Goal: Find specific page/section: Find specific page/section

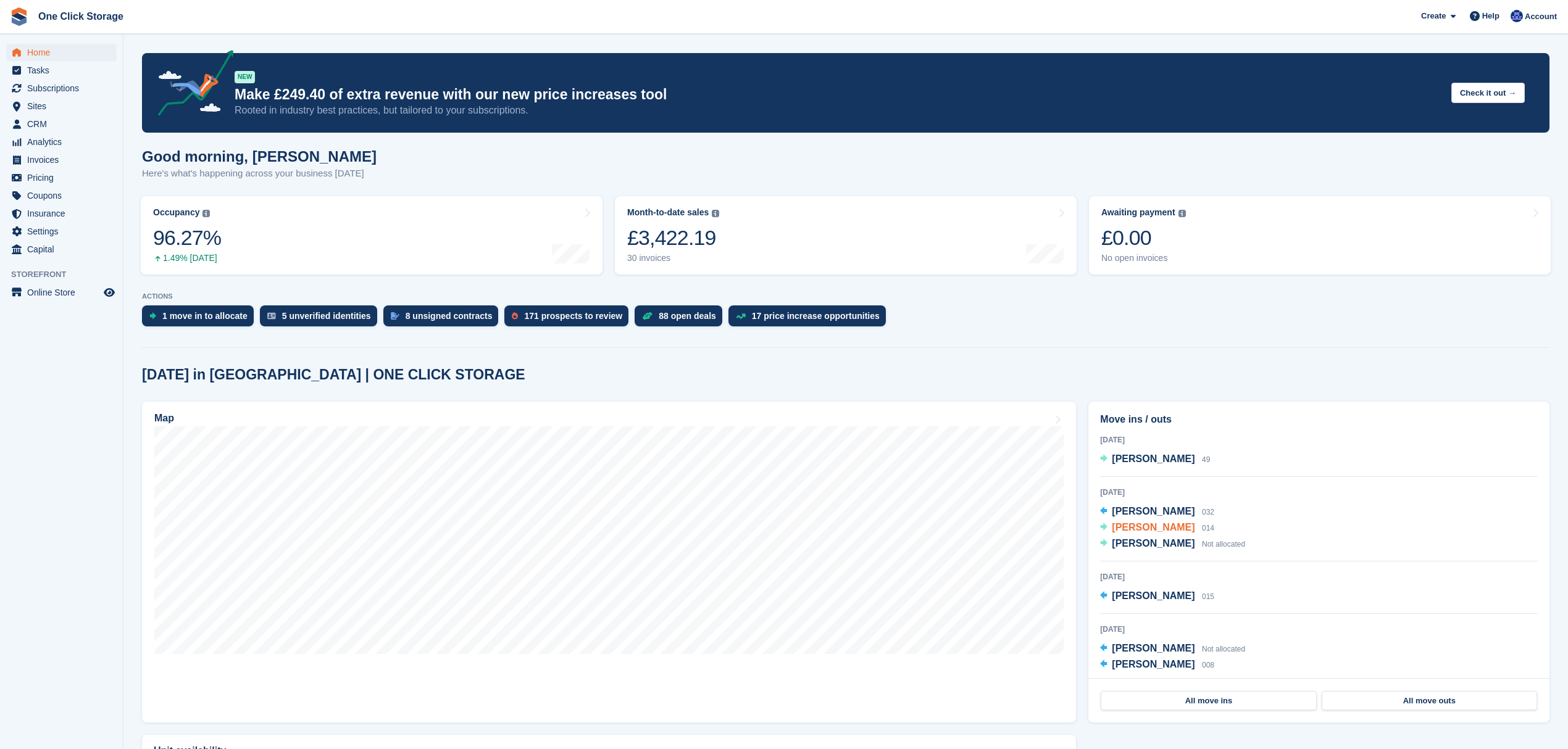
click at [1154, 531] on span "[PERSON_NAME]" at bounding box center [1153, 527] width 83 height 11
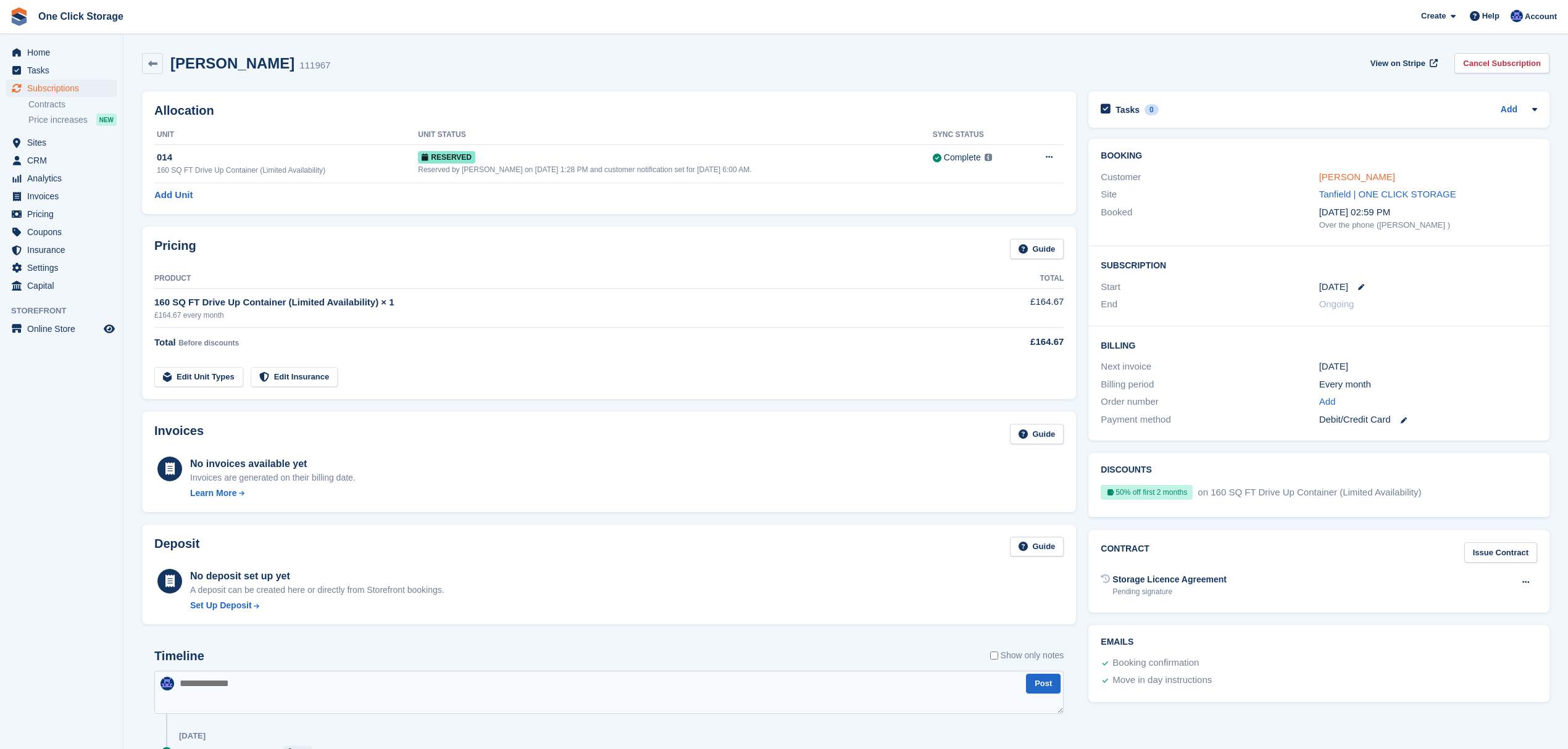
click at [1336, 171] on link "[PERSON_NAME]" at bounding box center [1357, 177] width 76 height 11
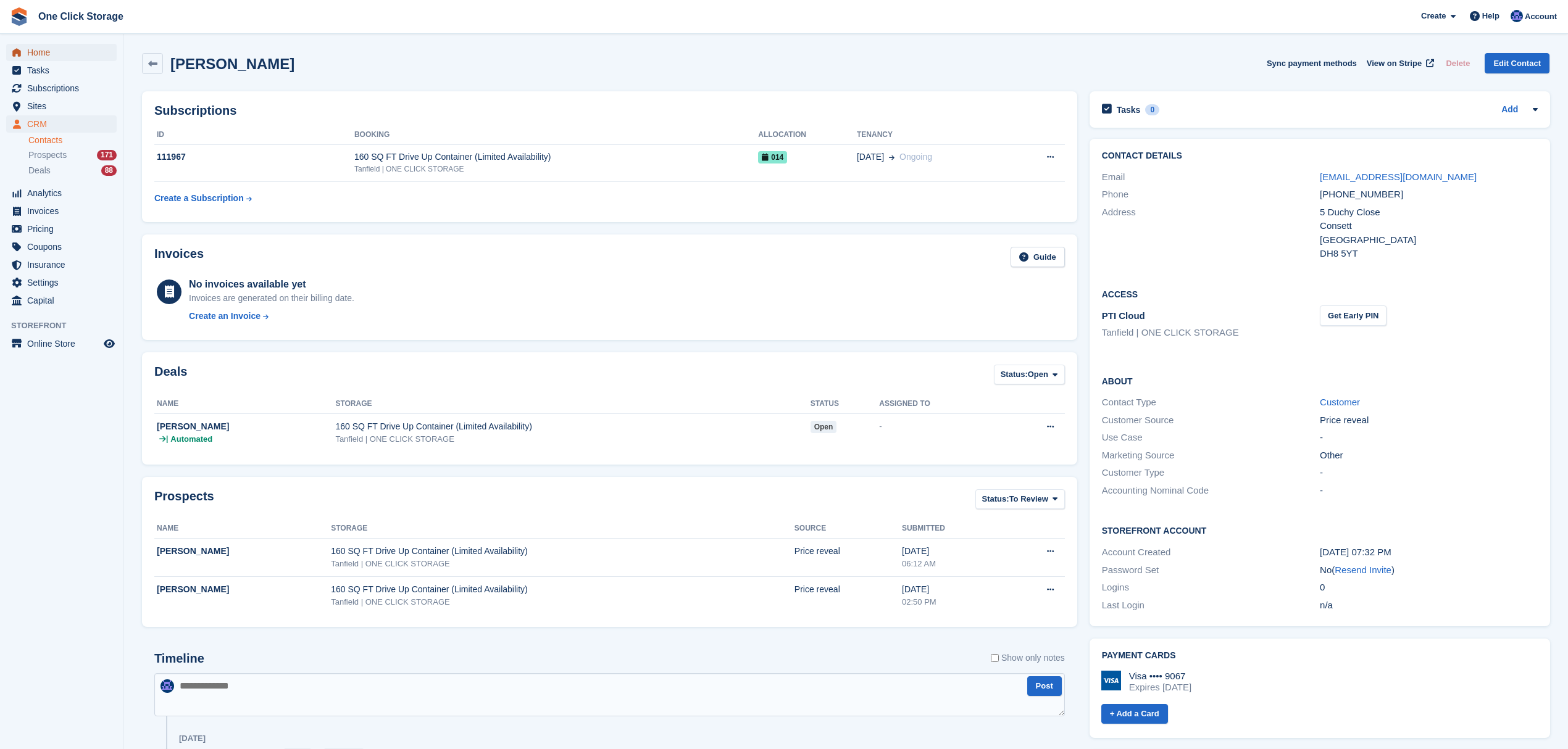
click at [62, 53] on span "Home" at bounding box center [64, 52] width 74 height 17
